Goal: Find contact information: Find contact information

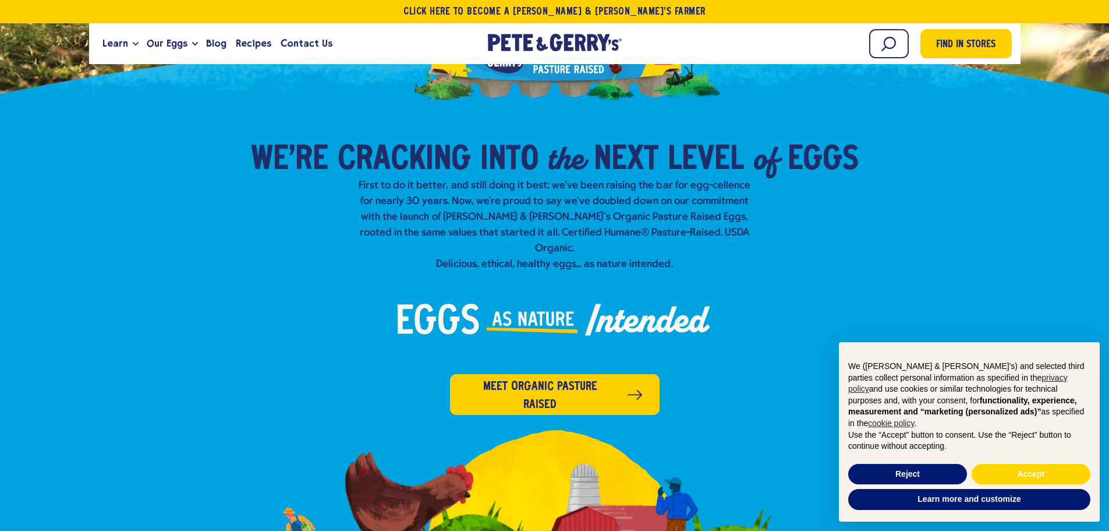
scroll to position [58, 0]
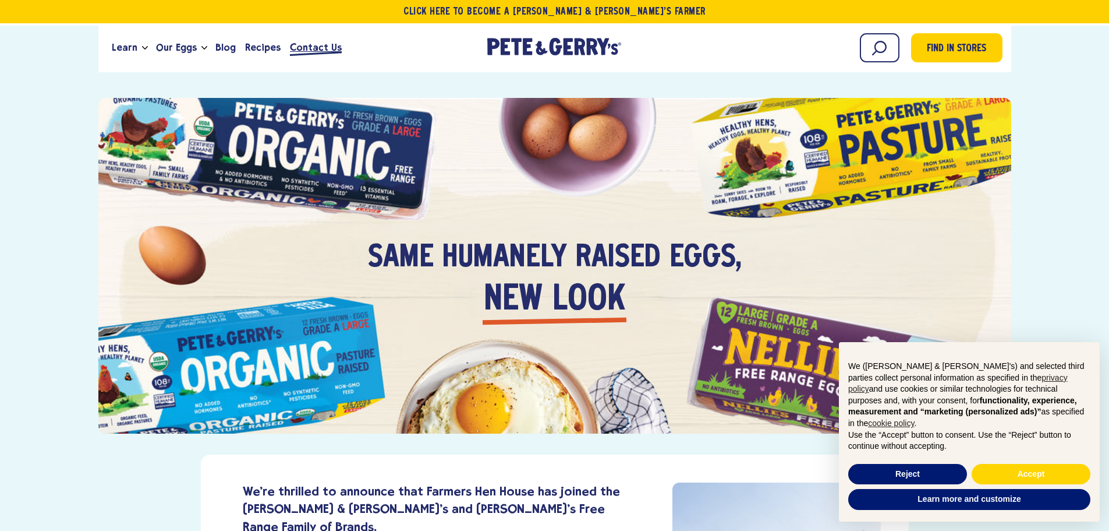
click at [311, 48] on span "Contact Us" at bounding box center [316, 47] width 52 height 15
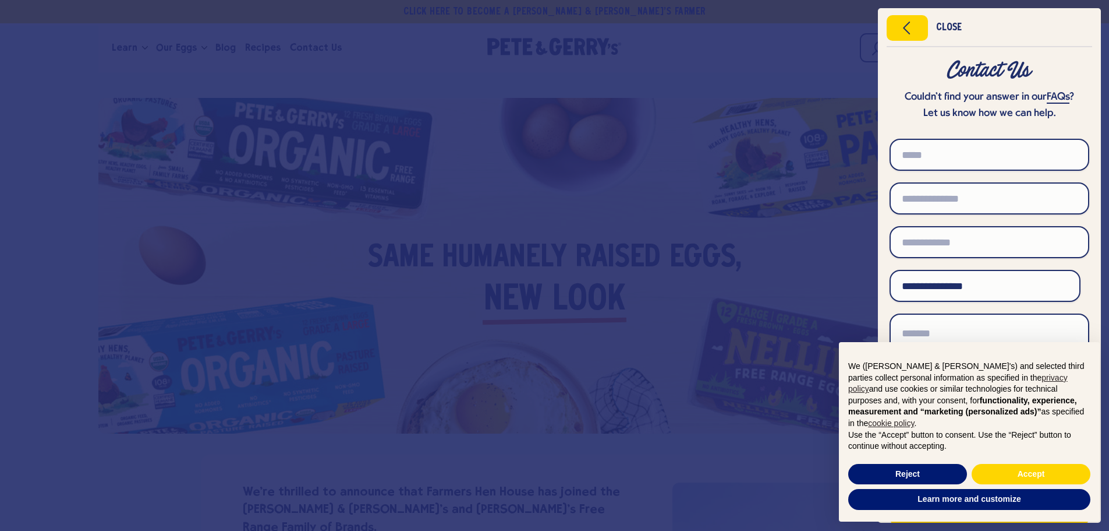
click at [749, 67] on div at bounding box center [554, 265] width 1109 height 531
